Goal: Task Accomplishment & Management: Complete application form

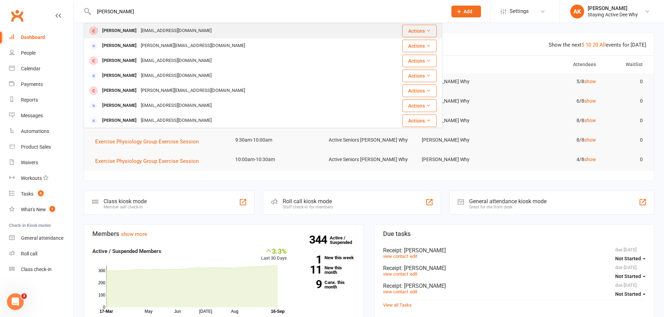
type input "[PERSON_NAME]"
click at [220, 26] on div "[PERSON_NAME] [EMAIL_ADDRESS][DOMAIN_NAME]" at bounding box center [232, 31] width 297 height 14
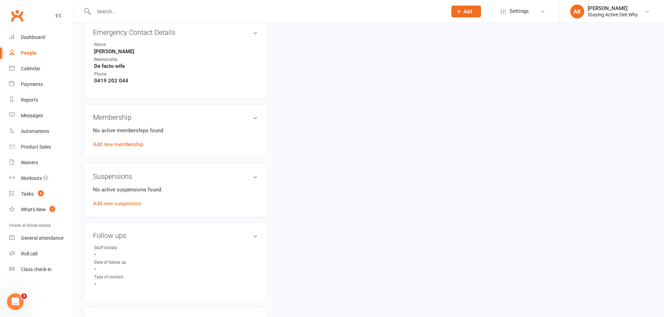
scroll to position [418, 0]
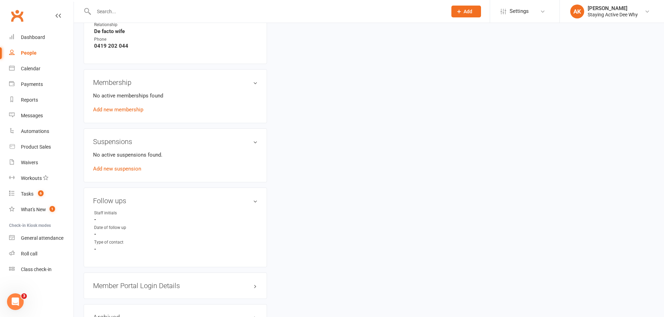
click at [144, 283] on h3 "Member Portal Login Details" at bounding box center [175, 286] width 164 height 8
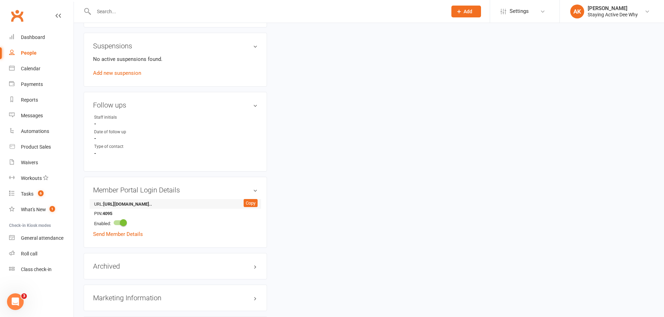
scroll to position [522, 0]
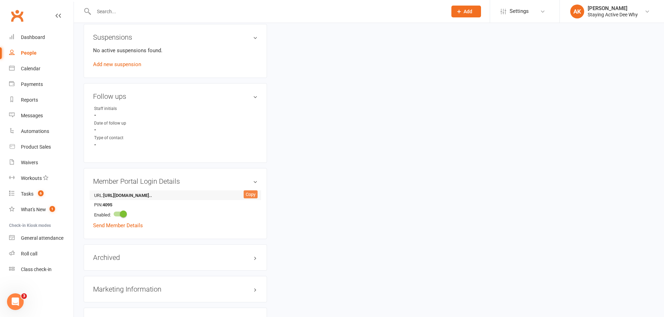
click at [247, 195] on div "Copy" at bounding box center [250, 195] width 14 height 8
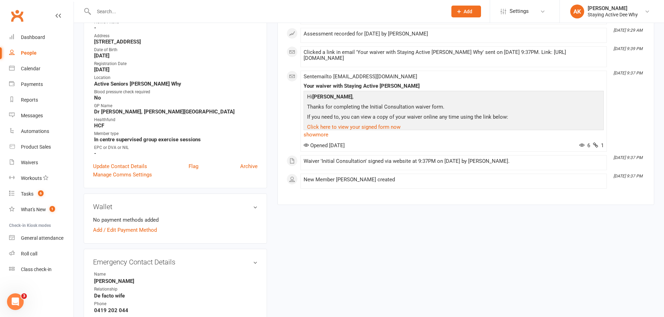
scroll to position [0, 0]
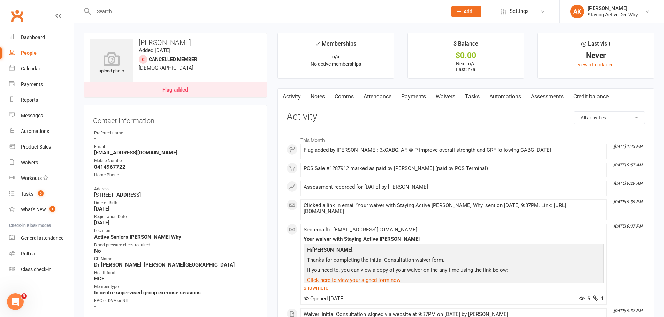
click at [348, 92] on link "Comms" at bounding box center [343, 97] width 29 height 16
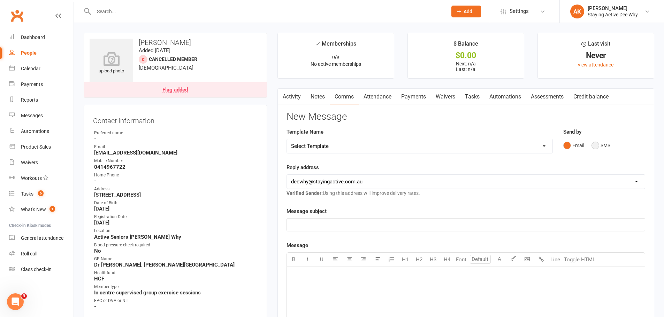
click at [597, 146] on button "SMS" at bounding box center [600, 145] width 19 height 13
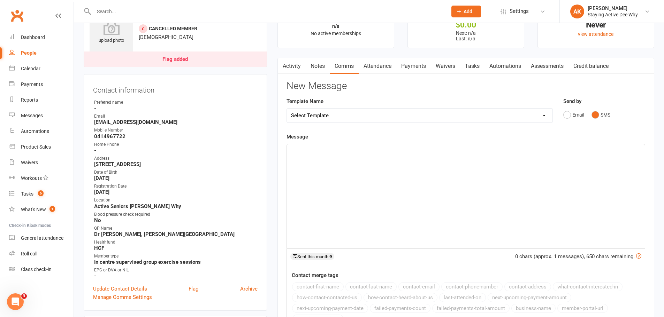
scroll to position [70, 0]
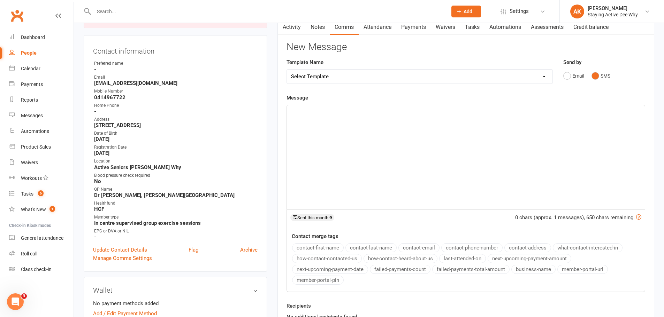
click at [400, 142] on div "﻿" at bounding box center [466, 157] width 358 height 104
paste div
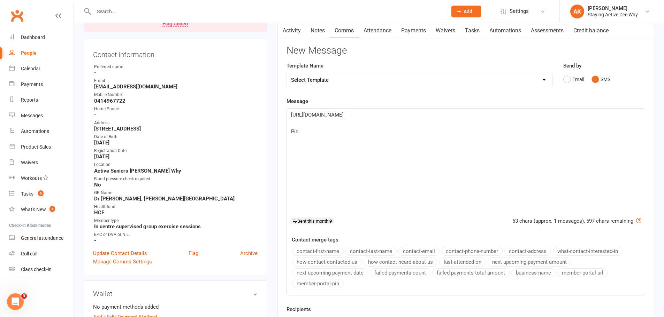
scroll to position [0, 0]
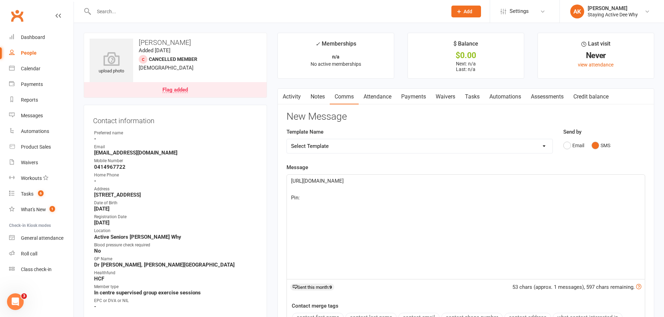
click at [334, 198] on p "Pin:" at bounding box center [465, 198] width 349 height 8
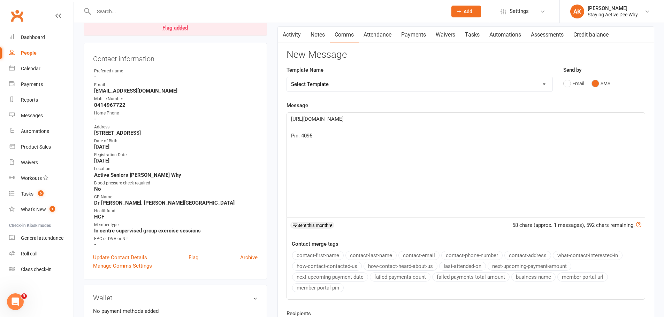
scroll to position [104, 0]
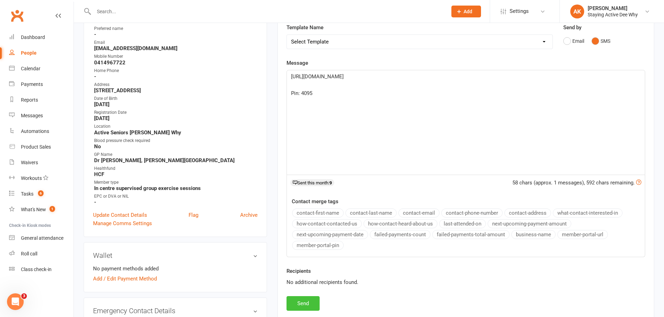
click at [304, 304] on button "Send" at bounding box center [302, 303] width 33 height 15
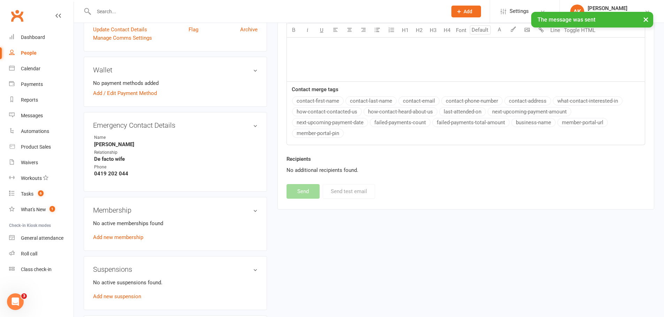
scroll to position [313, 0]
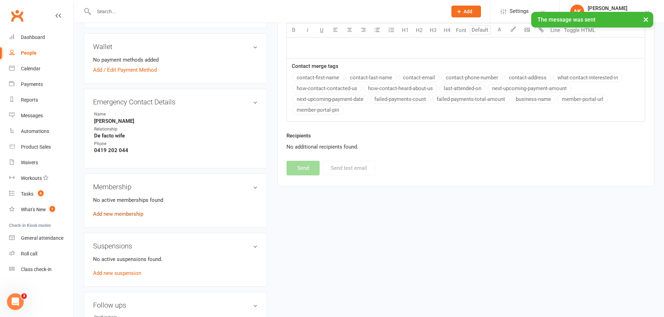
click at [117, 217] on link "Add new membership" at bounding box center [118, 214] width 50 height 6
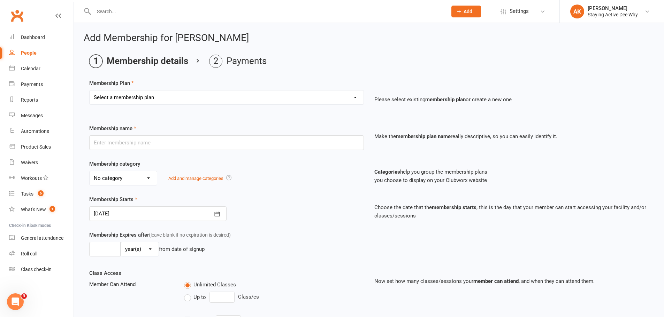
click at [172, 94] on select "Select a membership plan Create new Membership Plan 01 10953 Exercise Physiolog…" at bounding box center [227, 98] width 274 height 14
select select "4"
click at [90, 91] on select "Select a membership plan Create new Membership Plan 01 10953 Exercise Physiolog…" at bounding box center [227, 98] width 274 height 14
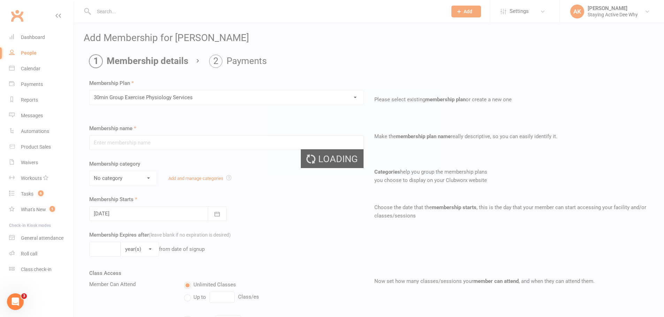
type input "30min Group Exercise Physiology Services"
select select "0"
type input "0"
type input "3"
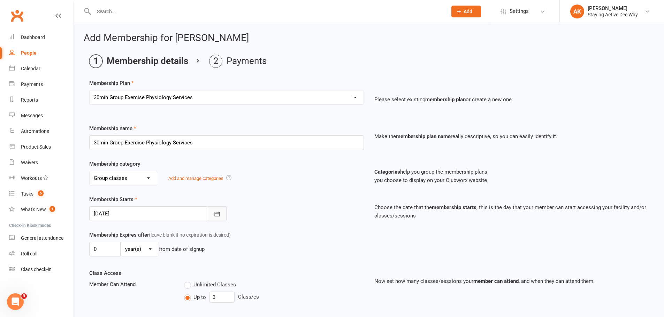
click at [214, 211] on icon "button" at bounding box center [217, 214] width 7 height 7
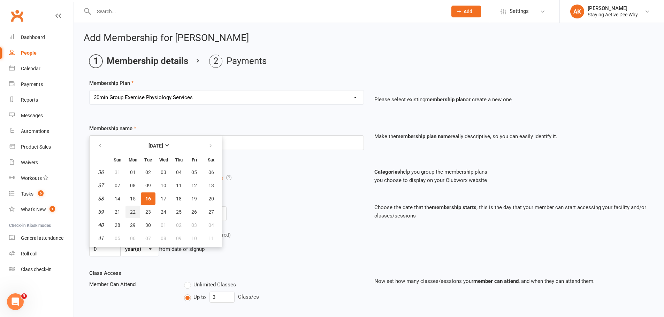
click at [135, 209] on button "22" at bounding box center [132, 212] width 15 height 13
type input "[DATE]"
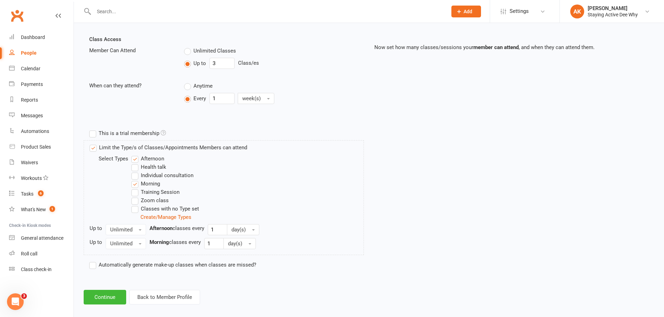
scroll to position [241, 0]
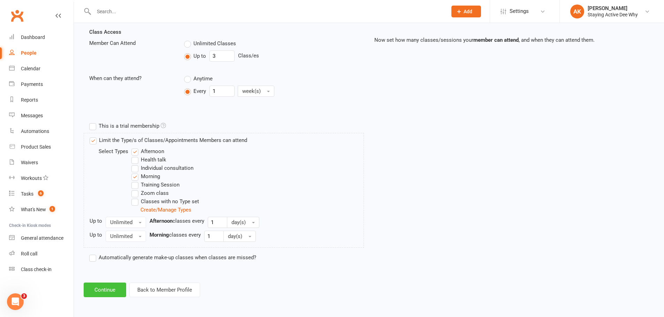
click at [100, 293] on button "Continue" at bounding box center [105, 290] width 42 height 15
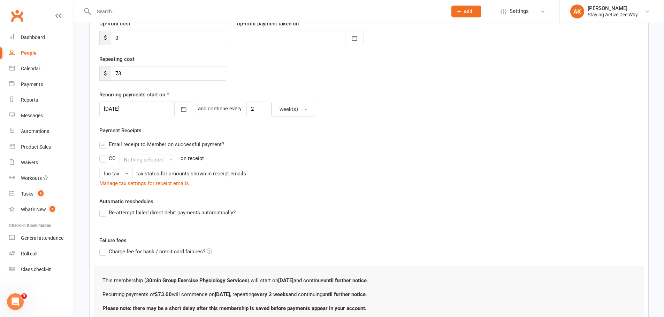
scroll to position [104, 0]
click at [180, 105] on icon "button" at bounding box center [183, 107] width 7 height 7
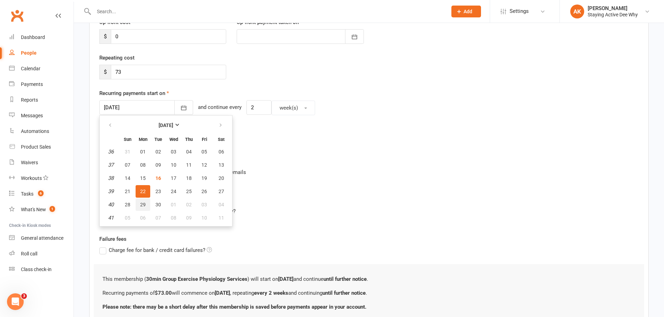
click at [144, 203] on span "29" at bounding box center [143, 205] width 6 height 6
type input "[DATE]"
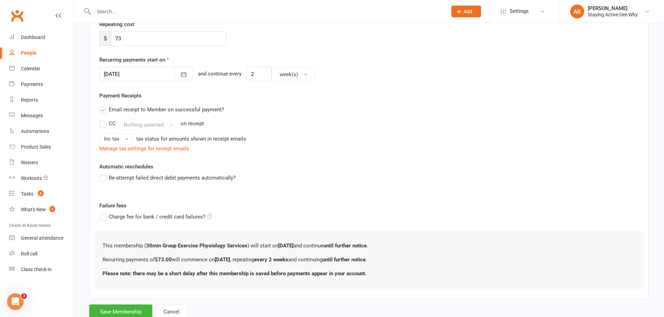
scroll to position [161, 0]
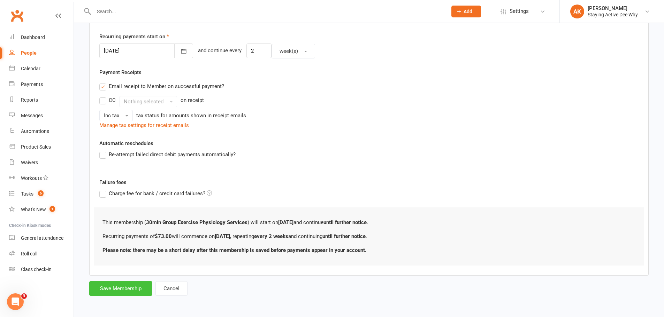
click at [127, 290] on button "Save Membership" at bounding box center [120, 288] width 63 height 15
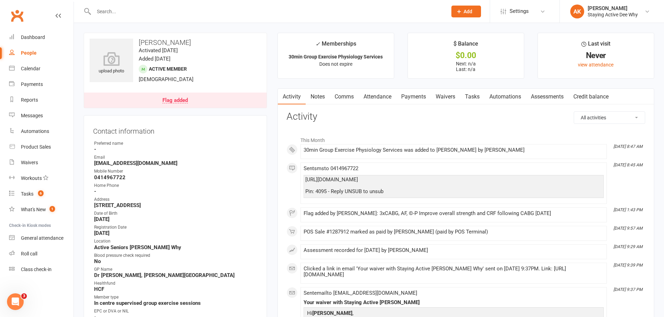
click at [322, 96] on link "Notes" at bounding box center [317, 97] width 24 height 16
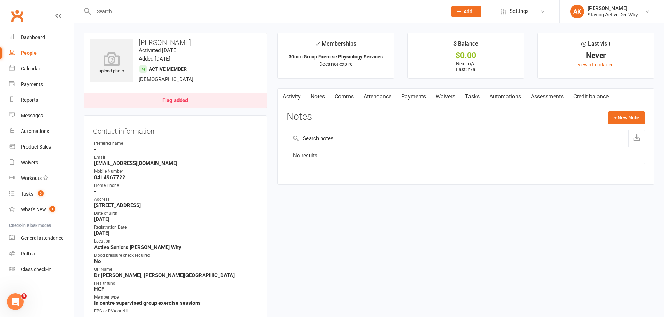
click at [290, 102] on link "Activity" at bounding box center [292, 97] width 28 height 16
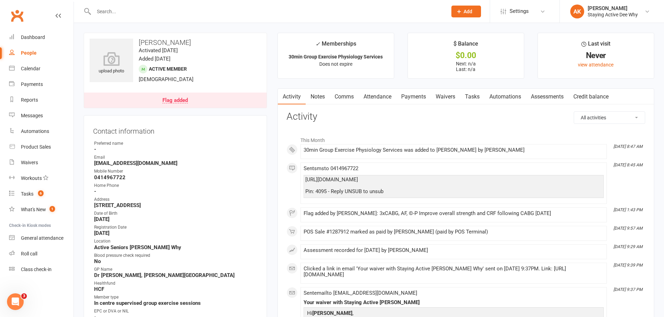
click at [317, 190] on div "[URL][DOMAIN_NAME] Pin: 4095 - Reply UNSUB to unsub" at bounding box center [453, 186] width 296 height 18
click at [320, 191] on div "[URL][DOMAIN_NAME] Pin: 4095 - Reply UNSUB to unsub" at bounding box center [453, 186] width 296 height 18
click at [323, 95] on link "Notes" at bounding box center [317, 97] width 24 height 16
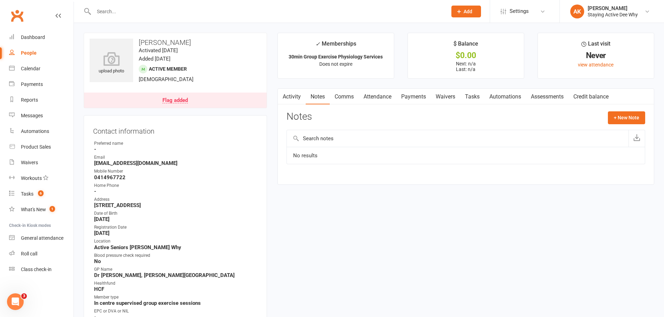
click at [294, 99] on link "Activity" at bounding box center [292, 97] width 28 height 16
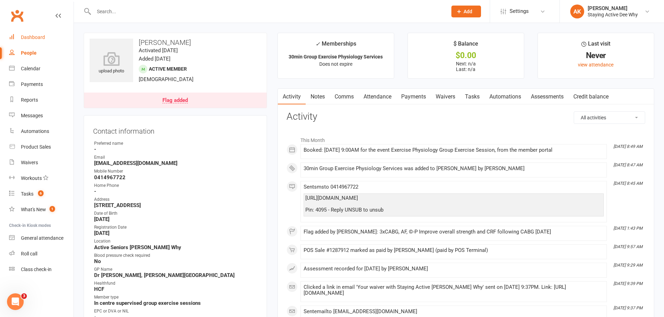
click at [40, 36] on div "Dashboard" at bounding box center [33, 37] width 24 height 6
